Goal: Task Accomplishment & Management: Manage account settings

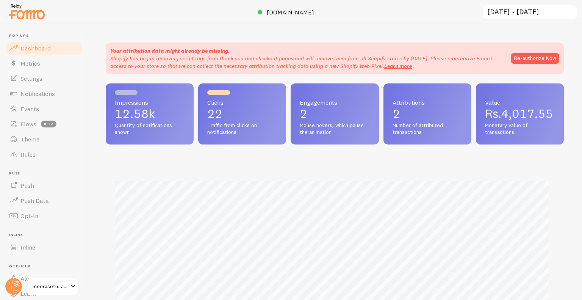
scroll to position [199, 453]
click at [17, 293] on circle at bounding box center [13, 286] width 17 height 17
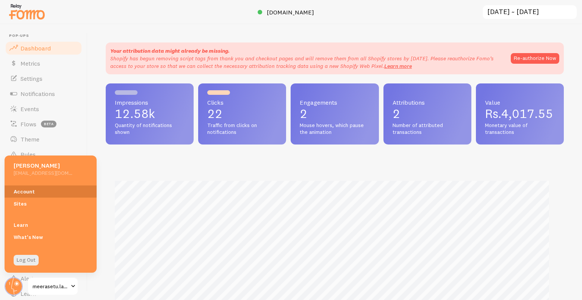
click at [41, 196] on link "Account" at bounding box center [51, 191] width 92 height 12
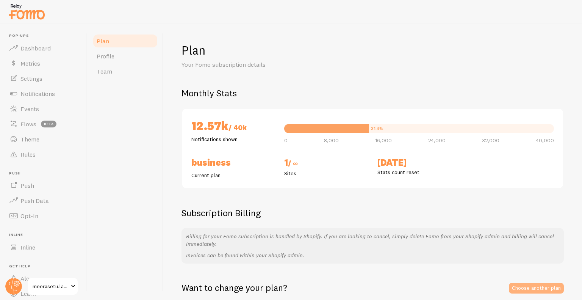
click at [534, 291] on link "Choose another plan" at bounding box center [536, 288] width 55 height 11
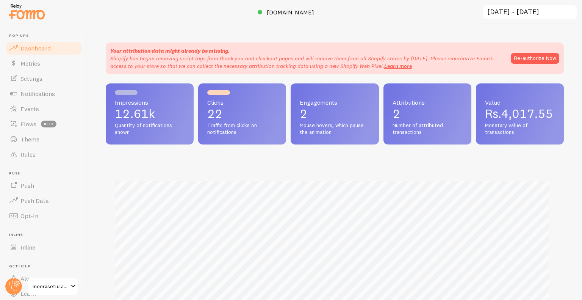
scroll to position [199, 453]
click at [18, 286] on circle at bounding box center [13, 286] width 17 height 17
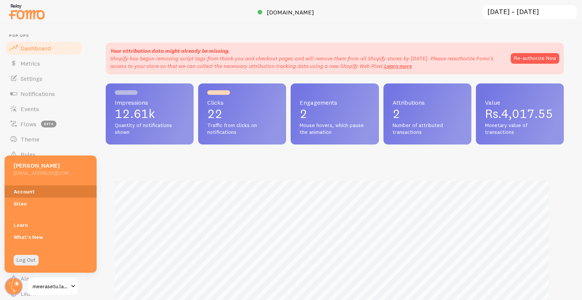
click at [57, 188] on link "Account" at bounding box center [51, 191] width 92 height 12
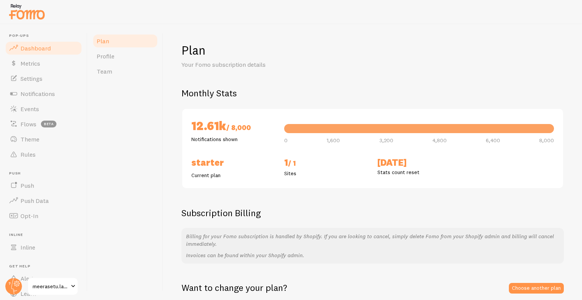
click at [49, 50] on span "Dashboard" at bounding box center [35, 48] width 30 height 8
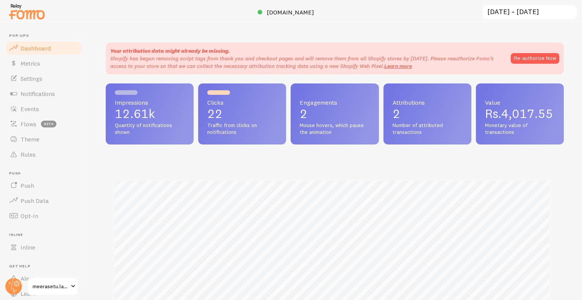
scroll to position [199, 453]
click at [17, 277] on div at bounding box center [14, 286] width 18 height 18
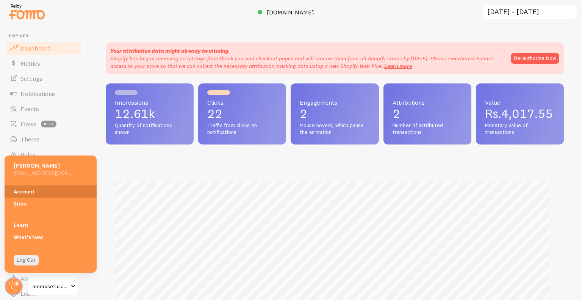
click at [44, 187] on link "Account" at bounding box center [51, 191] width 92 height 12
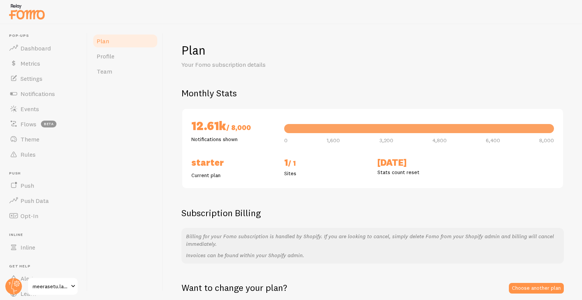
scroll to position [30, 0]
